Goal: Check status

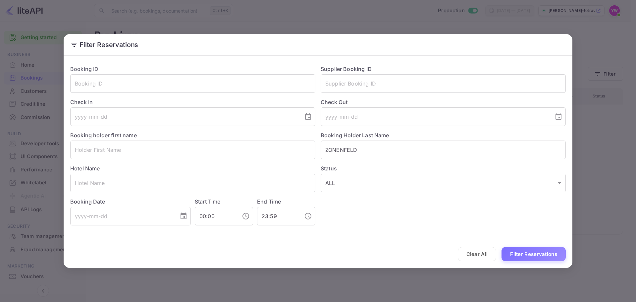
click at [606, 34] on div "Filter Reservations Booking ID ​ Supplier Booking ID ​ Check In ​ Check Out ​ B…" at bounding box center [318, 151] width 636 height 302
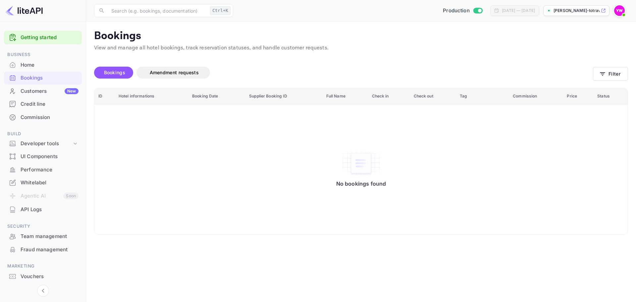
click at [616, 10] on img at bounding box center [619, 10] width 11 height 11
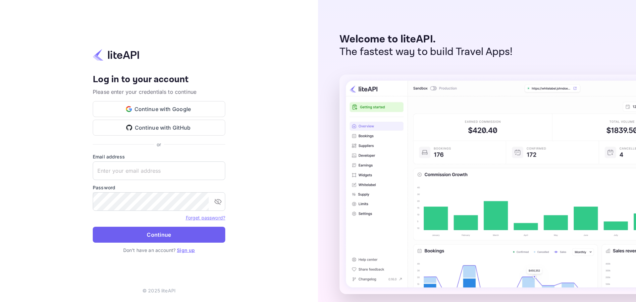
type input "yahav@skygini.com"
click at [180, 227] on button "Continue" at bounding box center [159, 235] width 133 height 16
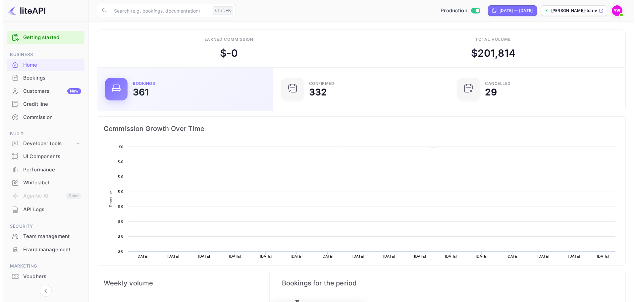
scroll to position [103, 167]
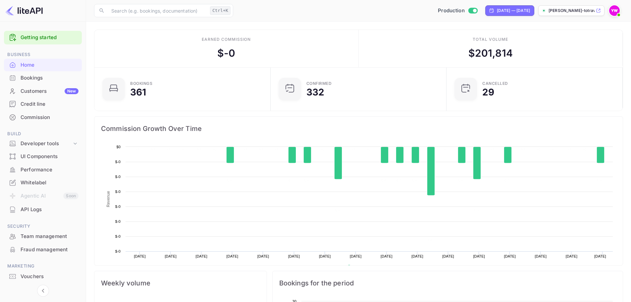
click at [43, 76] on div "Bookings" at bounding box center [50, 78] width 58 height 8
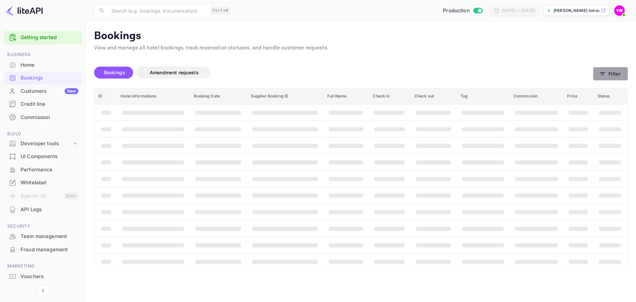
click at [616, 70] on button "Filter" at bounding box center [610, 74] width 35 height 14
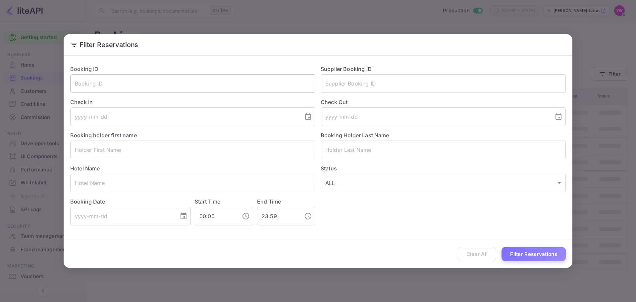
click at [124, 84] on input "text" at bounding box center [192, 83] width 245 height 19
paste input "Ne4TYj2n4"
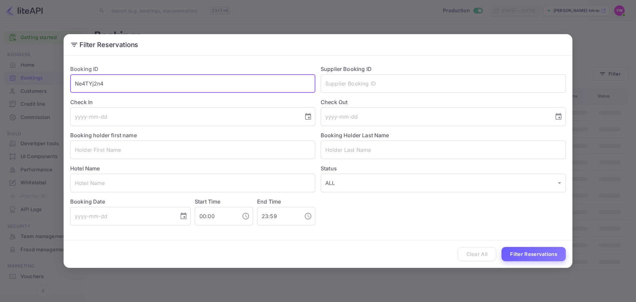
type input "Ne4TYj2n4"
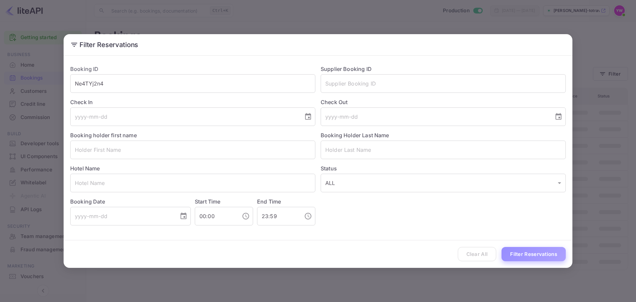
click at [541, 259] on button "Filter Reservations" at bounding box center [534, 254] width 64 height 14
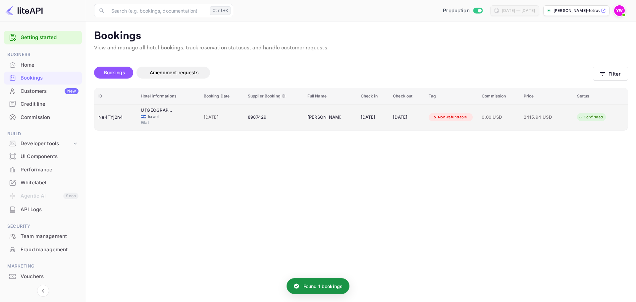
click at [338, 122] on td "[PERSON_NAME]" at bounding box center [330, 117] width 53 height 26
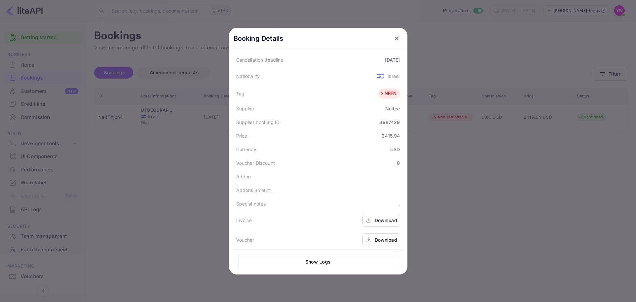
scroll to position [148, 0]
click at [381, 239] on div "Download" at bounding box center [386, 236] width 23 height 7
click at [382, 232] on div "Download" at bounding box center [381, 236] width 38 height 13
click at [394, 36] on icon "close" at bounding box center [397, 38] width 7 height 7
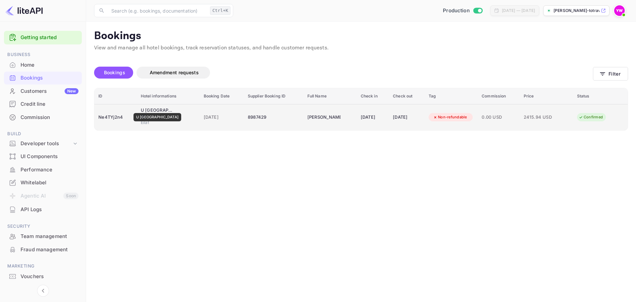
click at [150, 109] on div "U [GEOGRAPHIC_DATA]" at bounding box center [157, 110] width 33 height 7
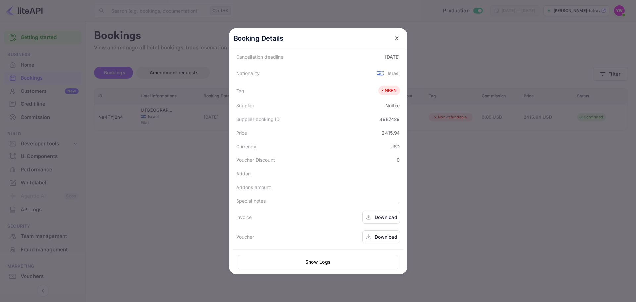
click at [376, 235] on div "Download" at bounding box center [386, 236] width 23 height 7
